Goal: Task Accomplishment & Management: Manage account settings

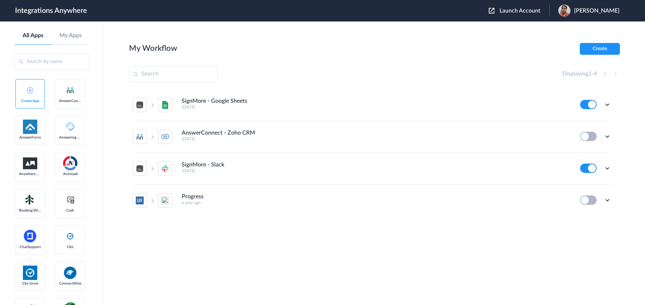
click at [503, 9] on span "Launch Account" at bounding box center [520, 11] width 41 height 6
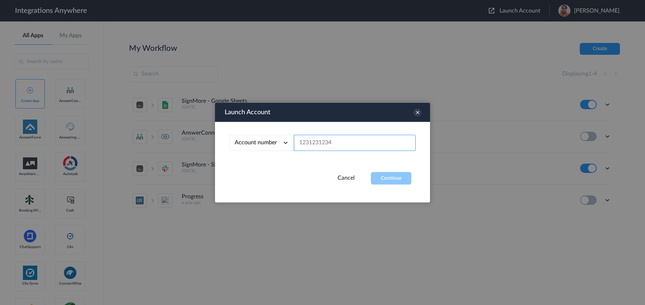
click at [369, 143] on input "text" at bounding box center [355, 143] width 122 height 16
paste input "2523519819"
type input "2523519819"
click at [397, 175] on button "Continue" at bounding box center [391, 178] width 40 height 13
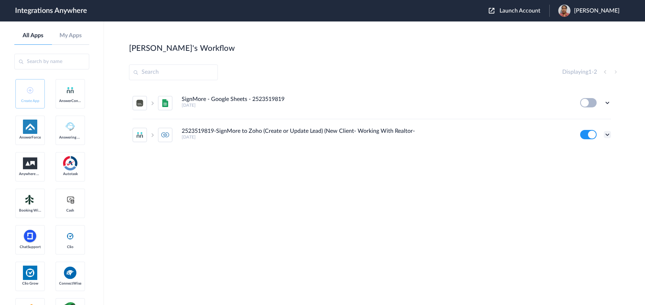
click at [607, 134] on icon at bounding box center [607, 134] width 7 height 7
click at [596, 162] on link "Task history" at bounding box center [587, 164] width 34 height 5
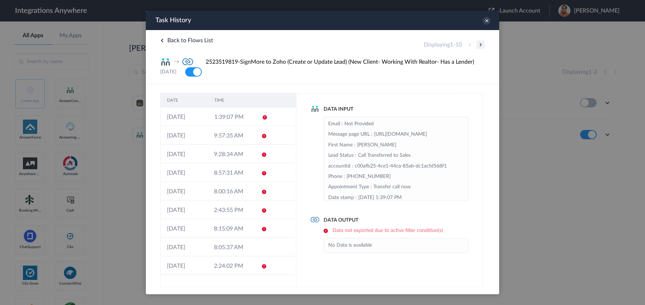
click at [483, 43] on button at bounding box center [480, 44] width 9 height 9
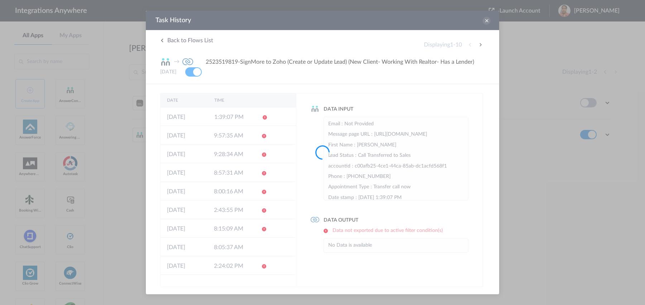
click at [482, 44] on div at bounding box center [322, 152] width 645 height 305
click at [480, 46] on div at bounding box center [322, 152] width 645 height 305
click at [480, 45] on div at bounding box center [322, 152] width 645 height 305
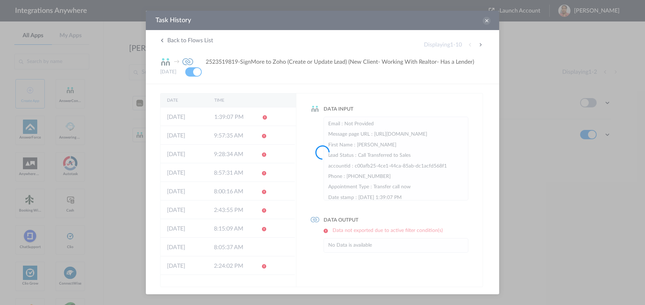
click at [480, 45] on div at bounding box center [322, 152] width 645 height 305
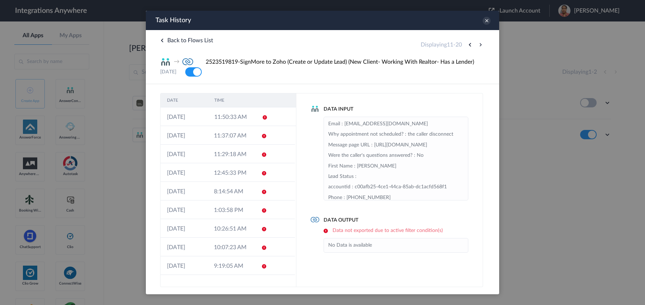
click at [480, 45] on button at bounding box center [480, 44] width 9 height 9
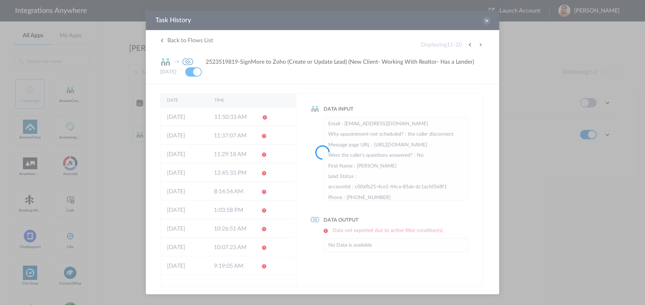
click at [480, 45] on div at bounding box center [322, 152] width 645 height 305
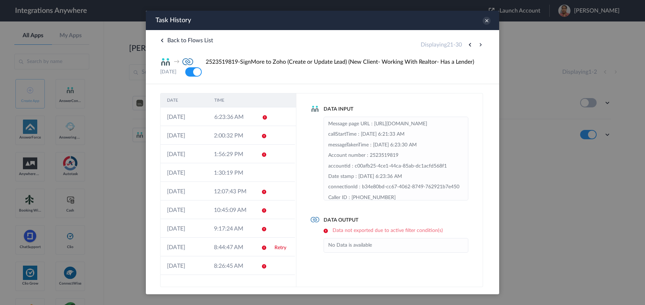
click at [480, 45] on button at bounding box center [480, 44] width 9 height 9
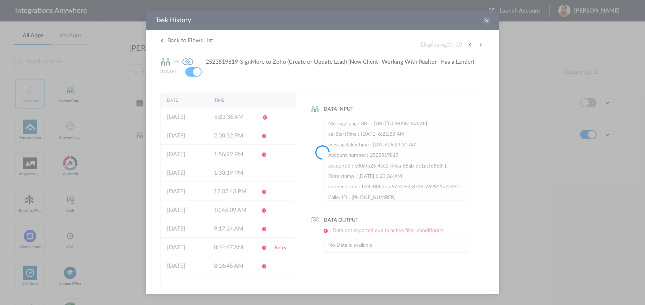
click at [480, 45] on div at bounding box center [322, 152] width 645 height 305
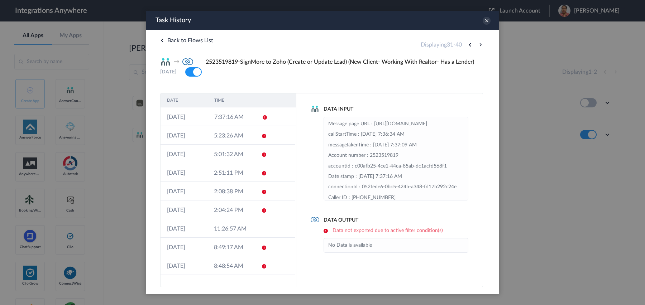
click at [480, 45] on button at bounding box center [480, 44] width 9 height 9
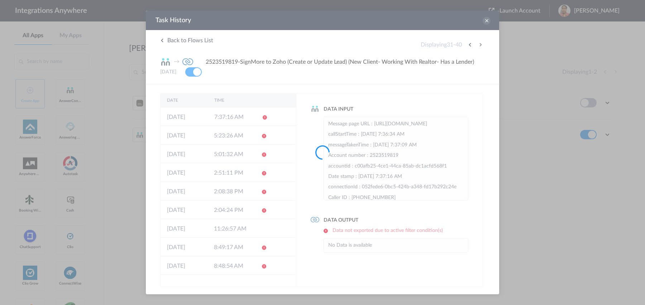
click at [480, 45] on div at bounding box center [322, 152] width 645 height 305
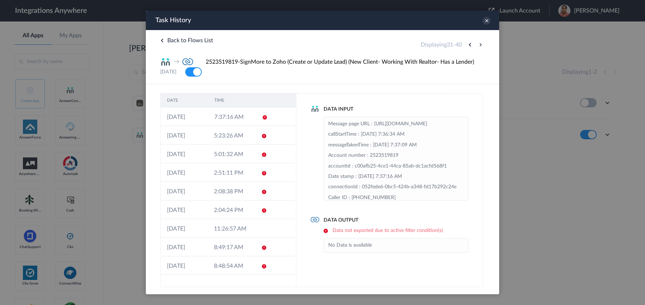
click at [480, 45] on button at bounding box center [480, 44] width 9 height 9
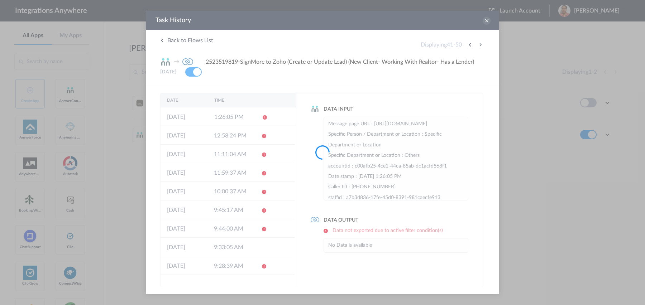
click at [480, 45] on div at bounding box center [322, 152] width 645 height 305
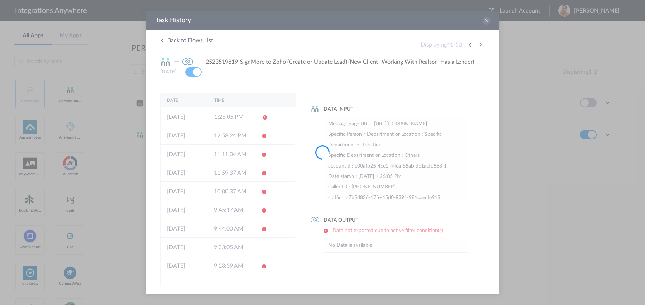
click at [480, 45] on div at bounding box center [322, 152] width 645 height 305
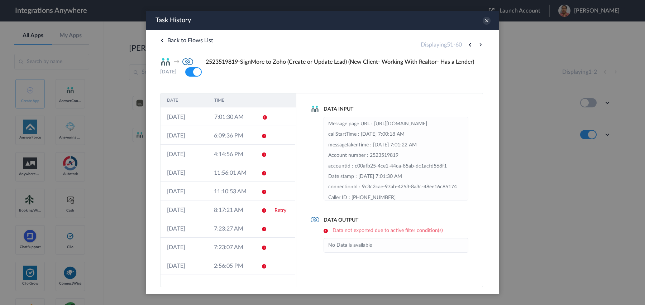
click at [480, 45] on button at bounding box center [480, 44] width 9 height 9
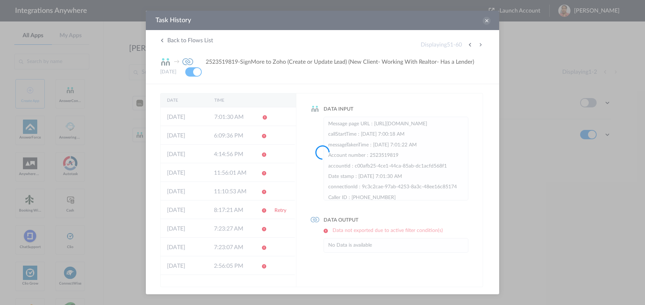
click at [480, 45] on div at bounding box center [322, 152] width 645 height 305
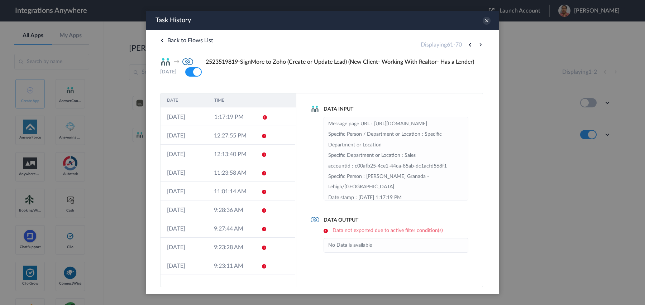
click at [480, 45] on button at bounding box center [480, 44] width 9 height 9
click at [470, 45] on button at bounding box center [470, 44] width 9 height 9
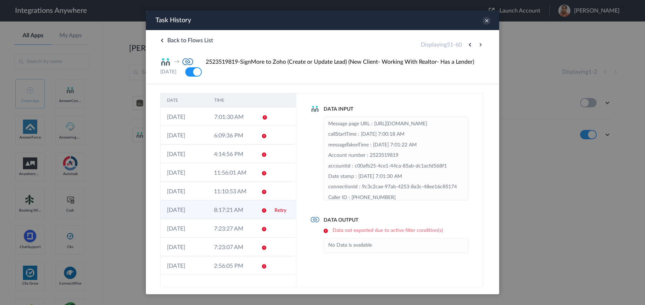
click at [194, 209] on td "[DATE]" at bounding box center [184, 210] width 47 height 19
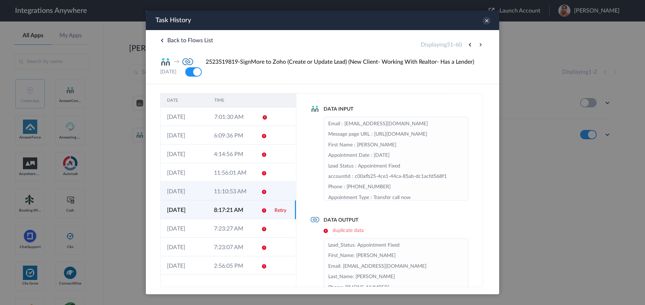
click at [187, 196] on td "[DATE]" at bounding box center [184, 191] width 47 height 19
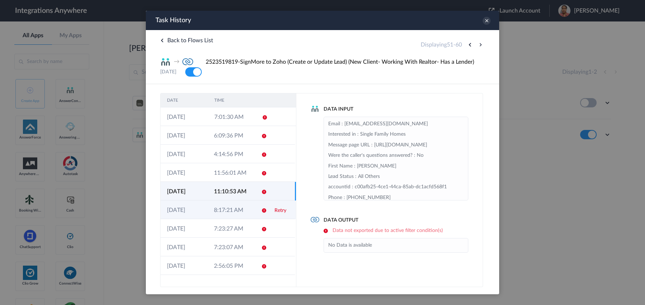
click at [184, 214] on td "[DATE]" at bounding box center [184, 210] width 47 height 19
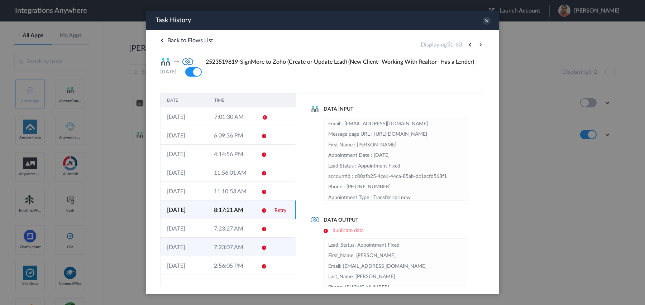
click at [191, 247] on td "[DATE]" at bounding box center [184, 247] width 47 height 19
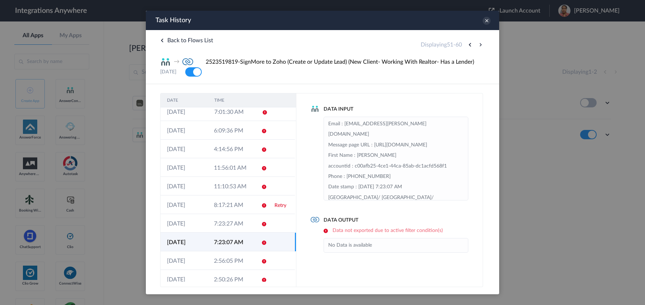
scroll to position [11, 0]
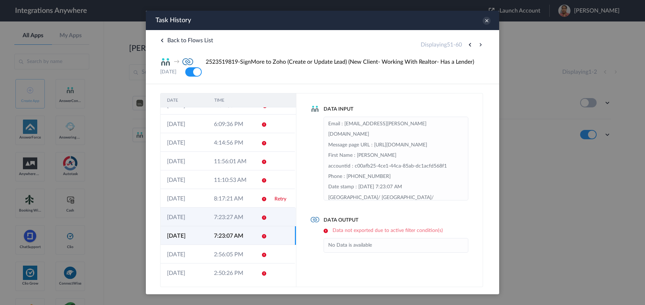
click at [185, 221] on td "[DATE]" at bounding box center [184, 217] width 47 height 19
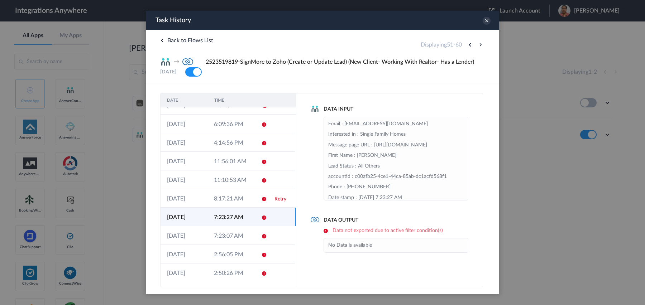
click at [378, 234] on div "Data Output Data not exported due to active filter condition(s) No Data is avai…" at bounding box center [390, 235] width 158 height 36
click at [381, 231] on h6 "Data not exported due to active filter condition(s)" at bounding box center [396, 231] width 145 height 6
copy h6 "Data not exported due to active filter condition(s)"
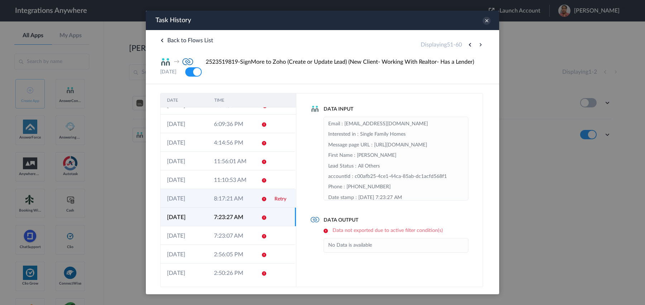
click at [223, 195] on td "8:17:21 AM" at bounding box center [231, 198] width 47 height 19
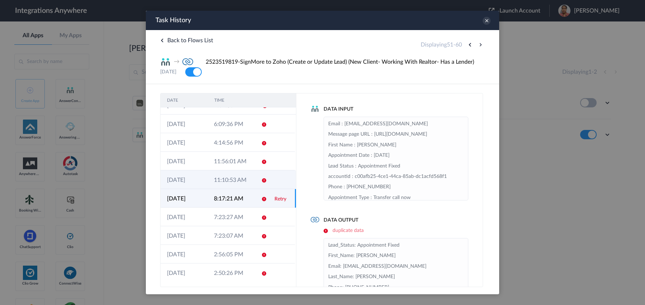
click at [220, 180] on td "11:10:53 AM" at bounding box center [231, 180] width 47 height 19
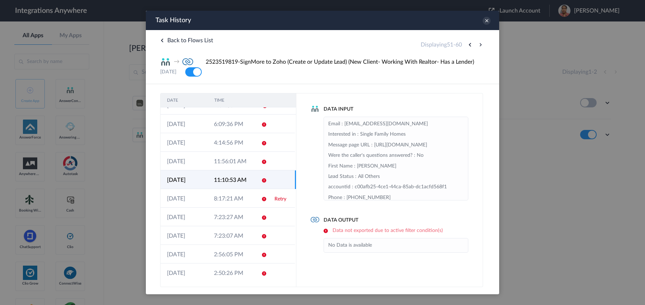
click at [352, 230] on h6 "Data not exported due to active filter condition(s)" at bounding box center [396, 231] width 145 height 6
copy h6 "Data not exported due to active filter condition(s)"
click at [229, 162] on td "11:56:01 AM" at bounding box center [231, 161] width 47 height 19
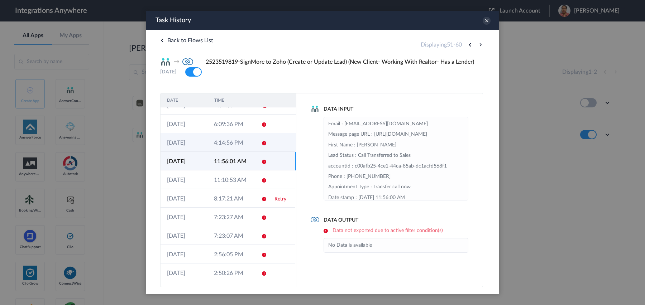
click at [244, 141] on td "4:14:56 PM" at bounding box center [231, 142] width 47 height 19
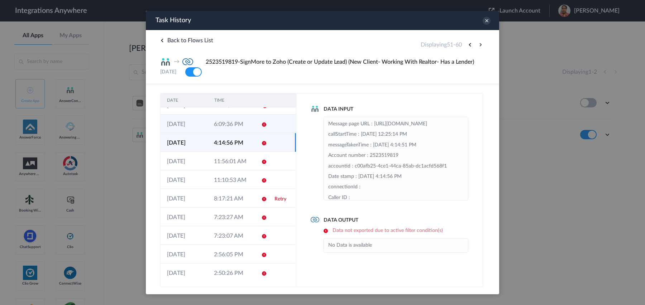
click at [225, 130] on td "6:09:36 PM" at bounding box center [231, 124] width 47 height 19
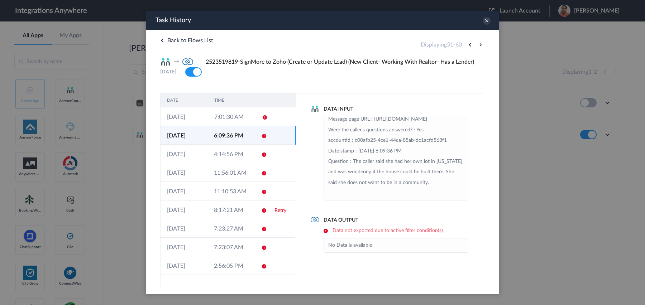
scroll to position [0, 0]
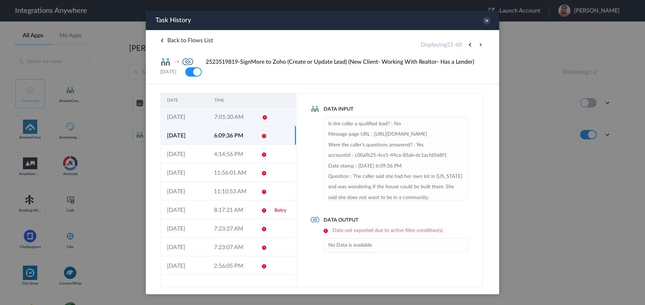
click at [203, 121] on td "[DATE]" at bounding box center [184, 117] width 47 height 19
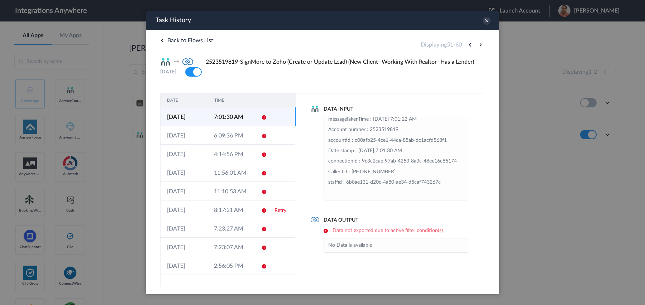
scroll to position [68, 0]
click at [468, 46] on button at bounding box center [470, 44] width 9 height 9
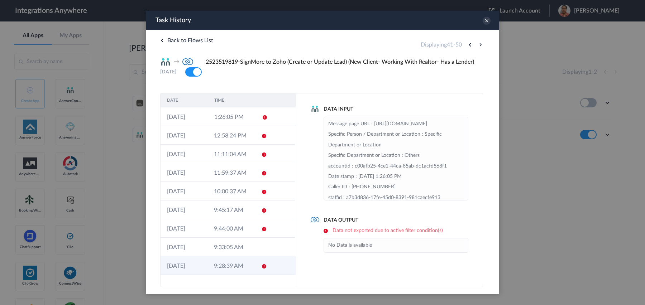
click at [208, 263] on td "9:28:39 AM" at bounding box center [231, 266] width 47 height 19
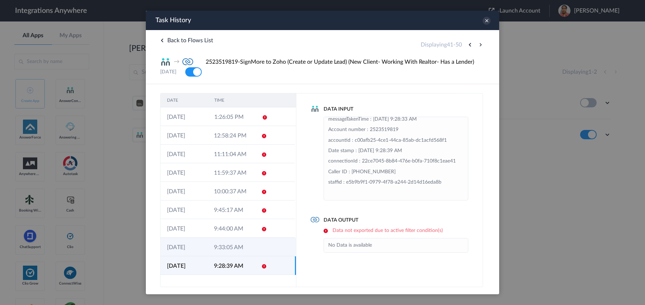
click at [202, 239] on td "[DATE]" at bounding box center [184, 247] width 47 height 19
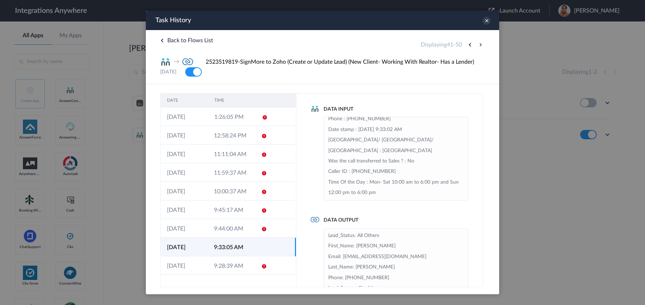
scroll to position [110, 0]
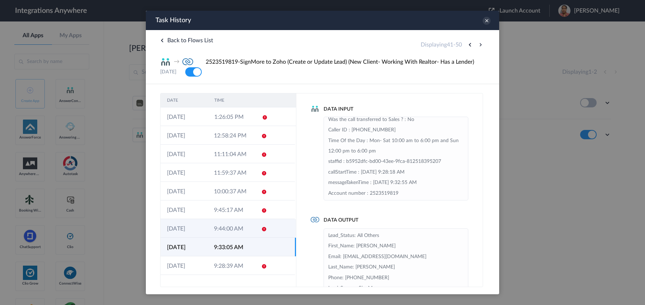
click at [200, 234] on td "[DATE]" at bounding box center [184, 228] width 47 height 19
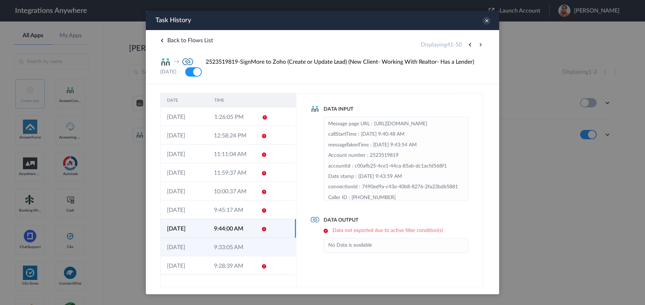
click at [227, 250] on td "9:33:05 AM" at bounding box center [231, 247] width 47 height 19
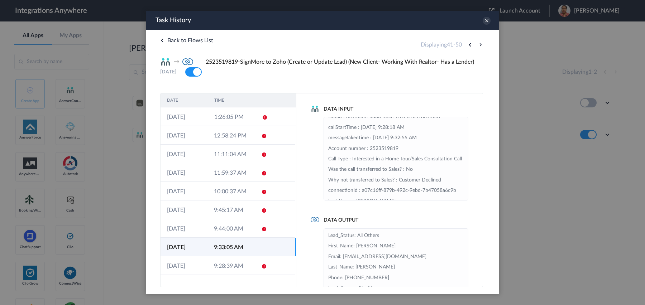
scroll to position [0, 0]
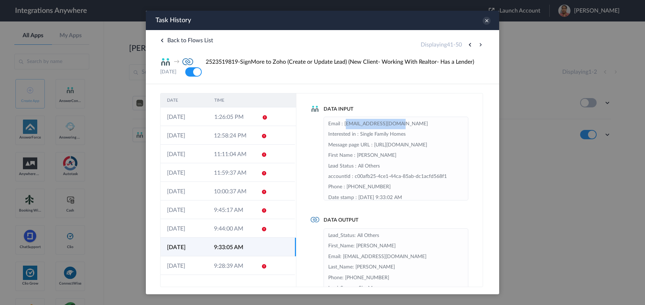
drag, startPoint x: 344, startPoint y: 123, endPoint x: 401, endPoint y: 124, distance: 57.3
click at [401, 124] on li "Email : [EMAIL_ADDRESS][DOMAIN_NAME] Interested in : Single Family Homes Messag…" at bounding box center [395, 271] width 135 height 305
copy li "[EMAIL_ADDRESS][DOMAIN_NAME]"
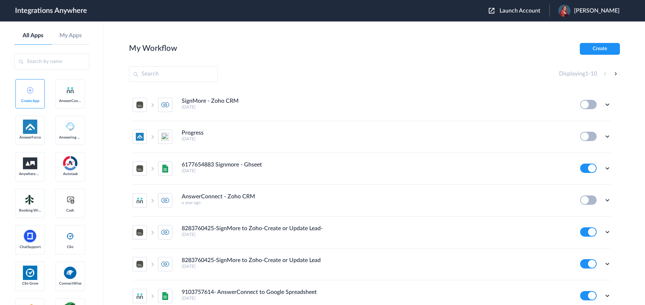
click at [507, 8] on span "Launch Account" at bounding box center [520, 11] width 41 height 6
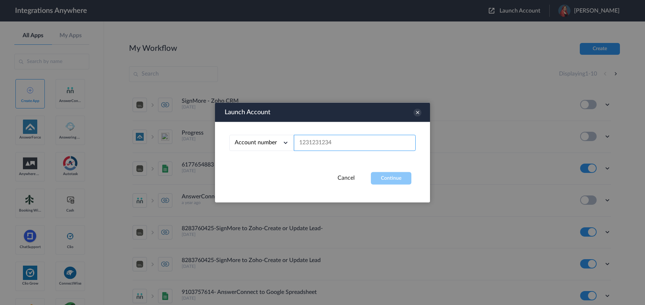
click at [379, 140] on input "text" at bounding box center [355, 143] width 122 height 16
paste input "2523519819"
type input "2523519819"
click at [395, 176] on button "Continue" at bounding box center [391, 178] width 40 height 13
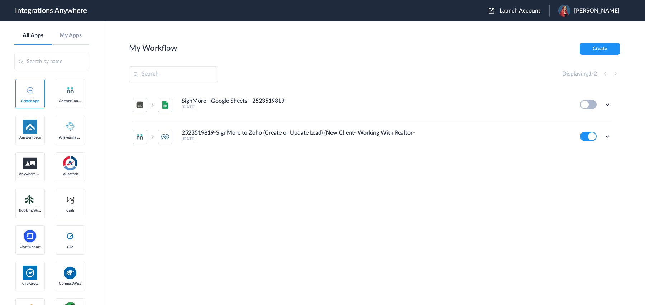
click at [329, 134] on h4 "2523519819-SignMore to Zoho (Create or Update Lead) (New Client- Working With R…" at bounding box center [298, 133] width 233 height 7
click at [611, 138] on icon at bounding box center [607, 136] width 7 height 7
click at [602, 150] on li "Edit" at bounding box center [587, 153] width 47 height 13
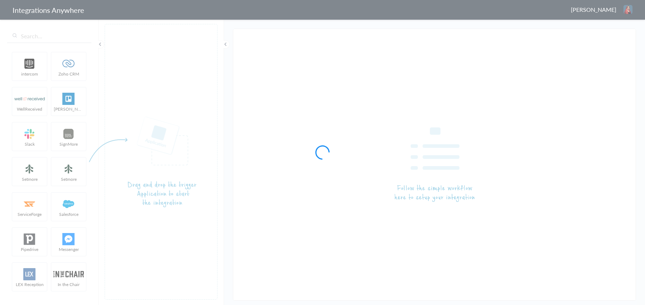
type input "2523519819-SignMore to Zoho (Create or Update Lead) (New Client- Working With R…"
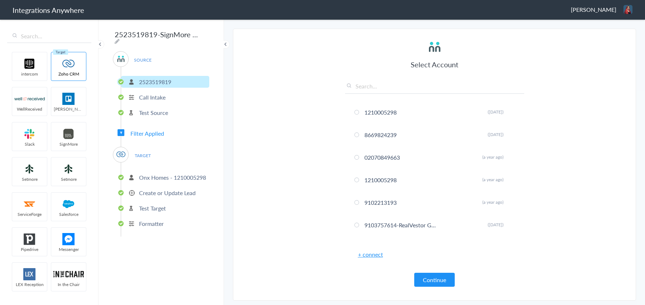
click at [151, 132] on span "Filter Applied" at bounding box center [147, 133] width 34 height 8
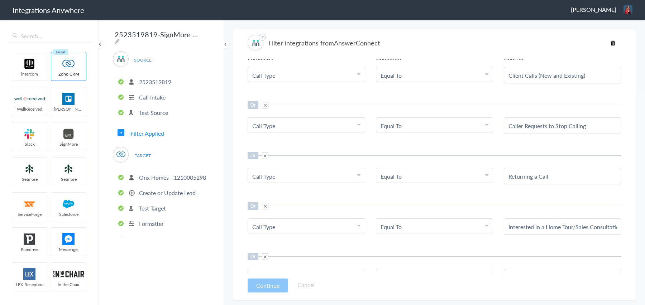
scroll to position [70, 0]
